Goal: Task Accomplishment & Management: Manage account settings

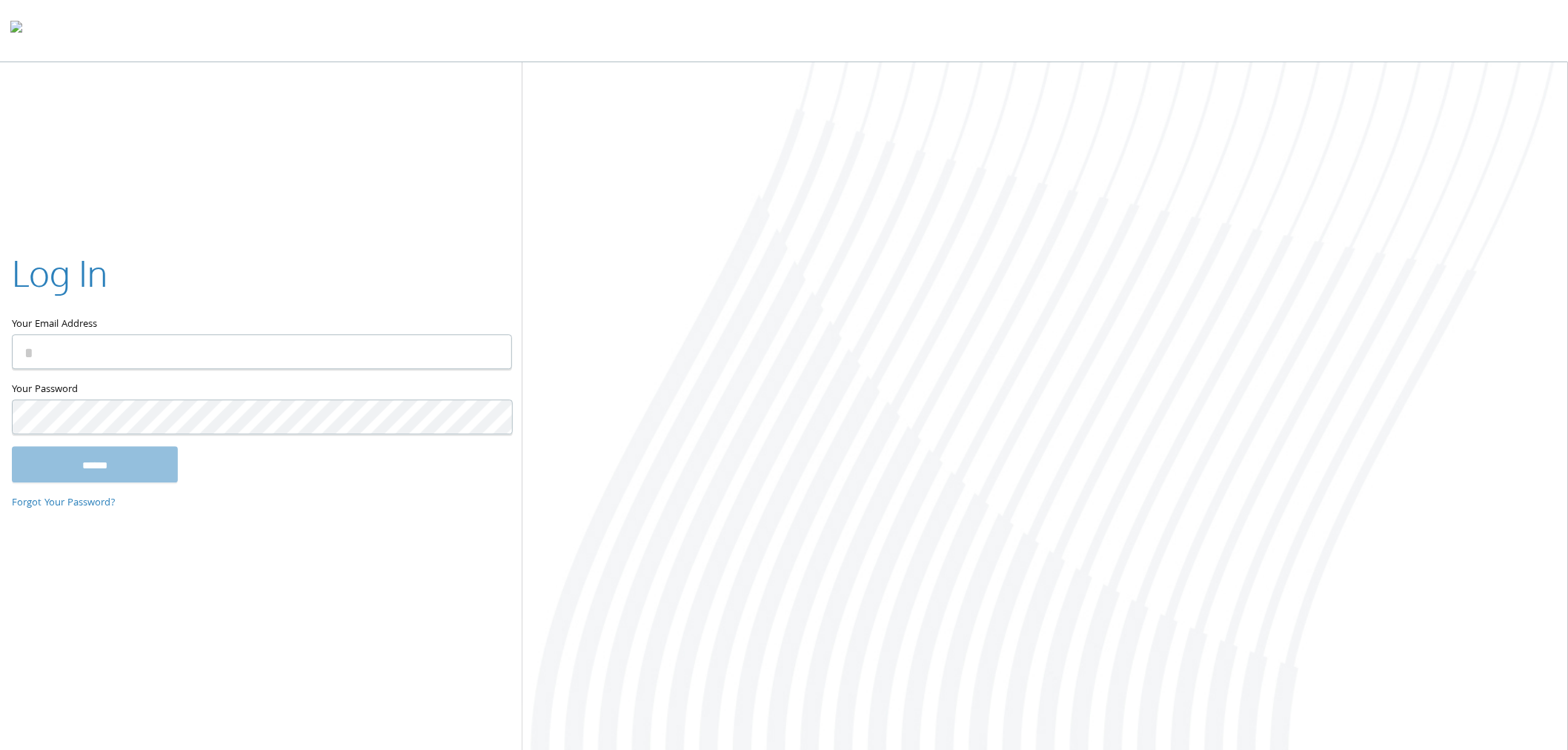
type input "**********"
click at [70, 479] on input "******" at bounding box center [95, 465] width 166 height 36
type input "**********"
click at [786, 31] on div at bounding box center [784, 31] width 1568 height 62
